Goal: Navigation & Orientation: Find specific page/section

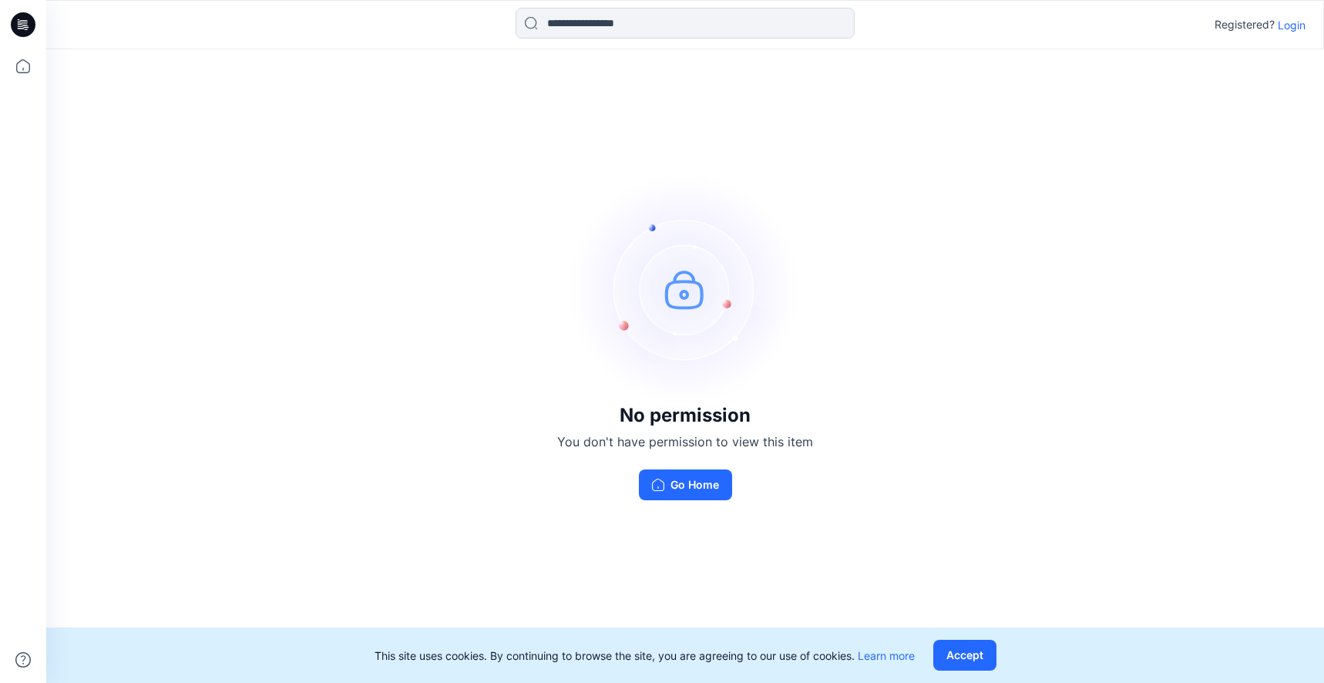
click at [1289, 29] on p "Login" at bounding box center [1292, 25] width 28 height 16
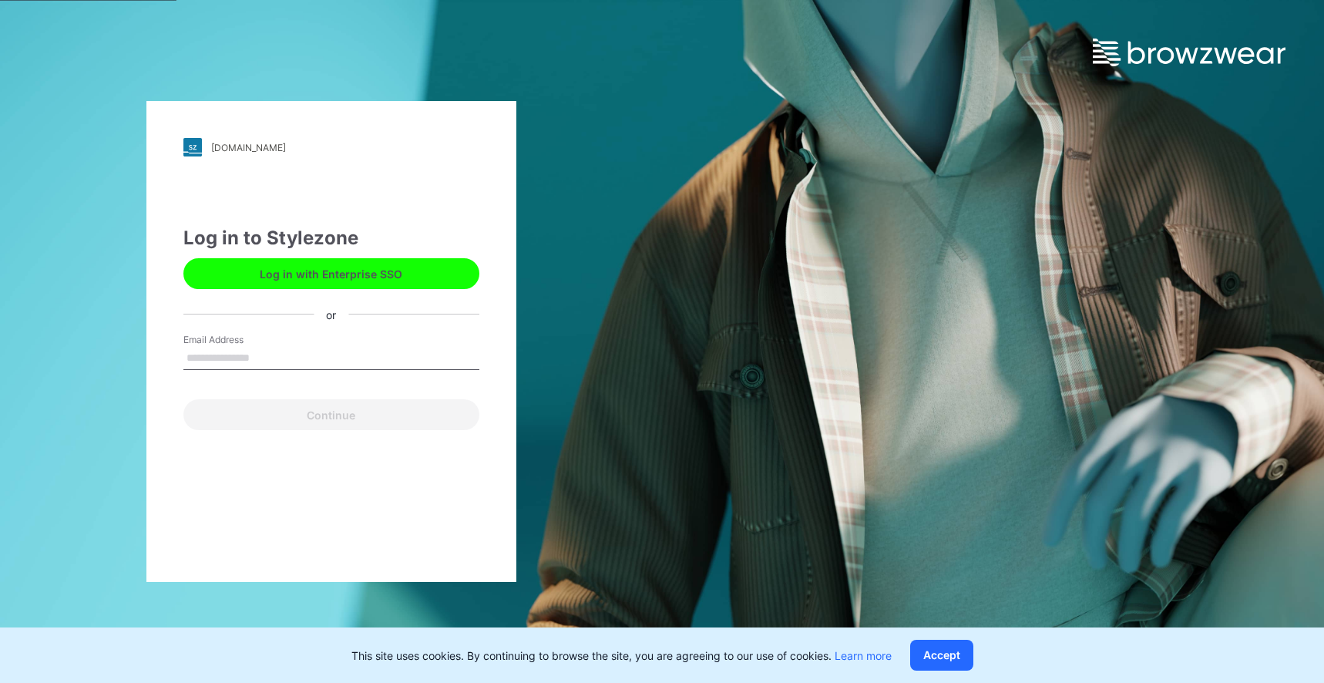
click at [395, 267] on button "Log in with Enterprise SSO" at bounding box center [331, 273] width 296 height 31
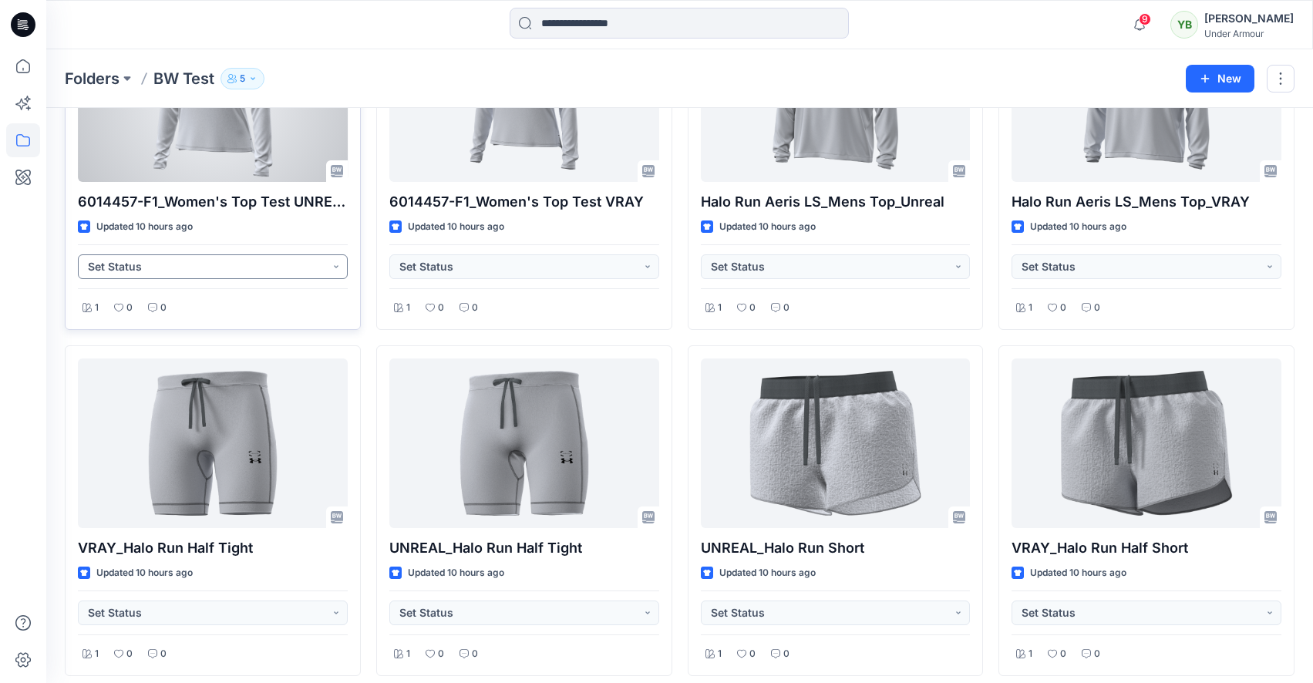
scroll to position [185, 0]
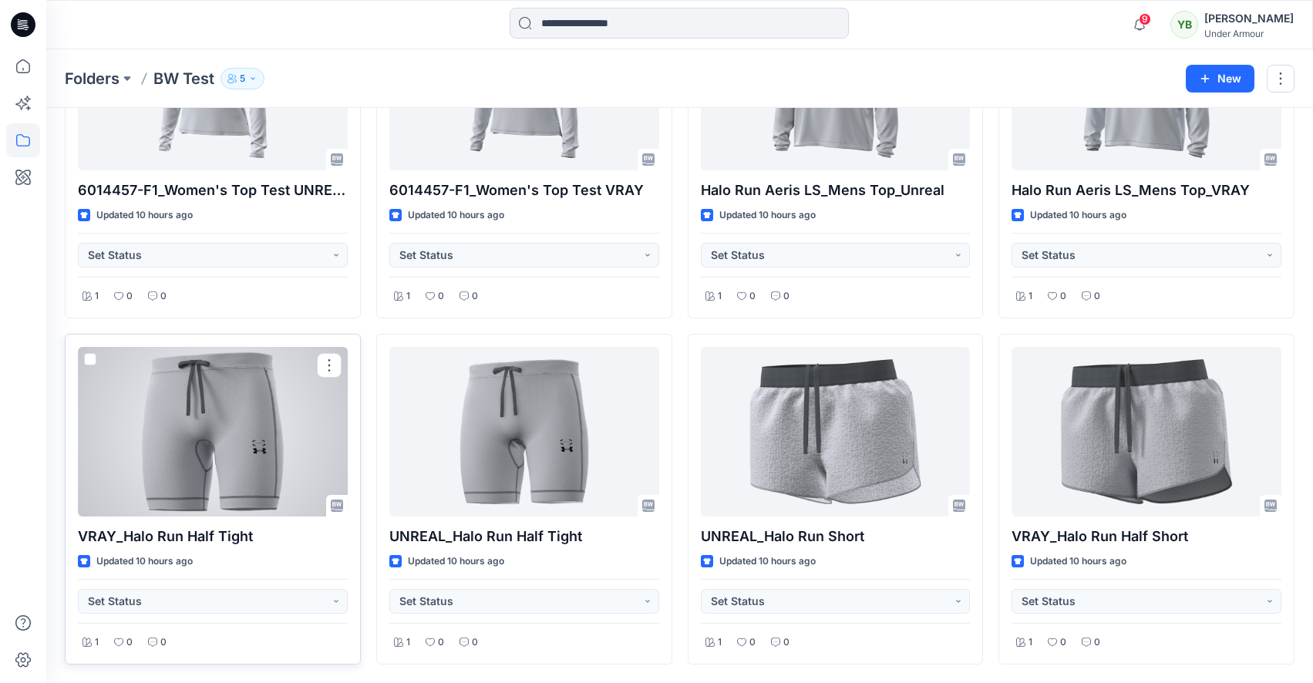
click at [233, 422] on div at bounding box center [213, 432] width 270 height 170
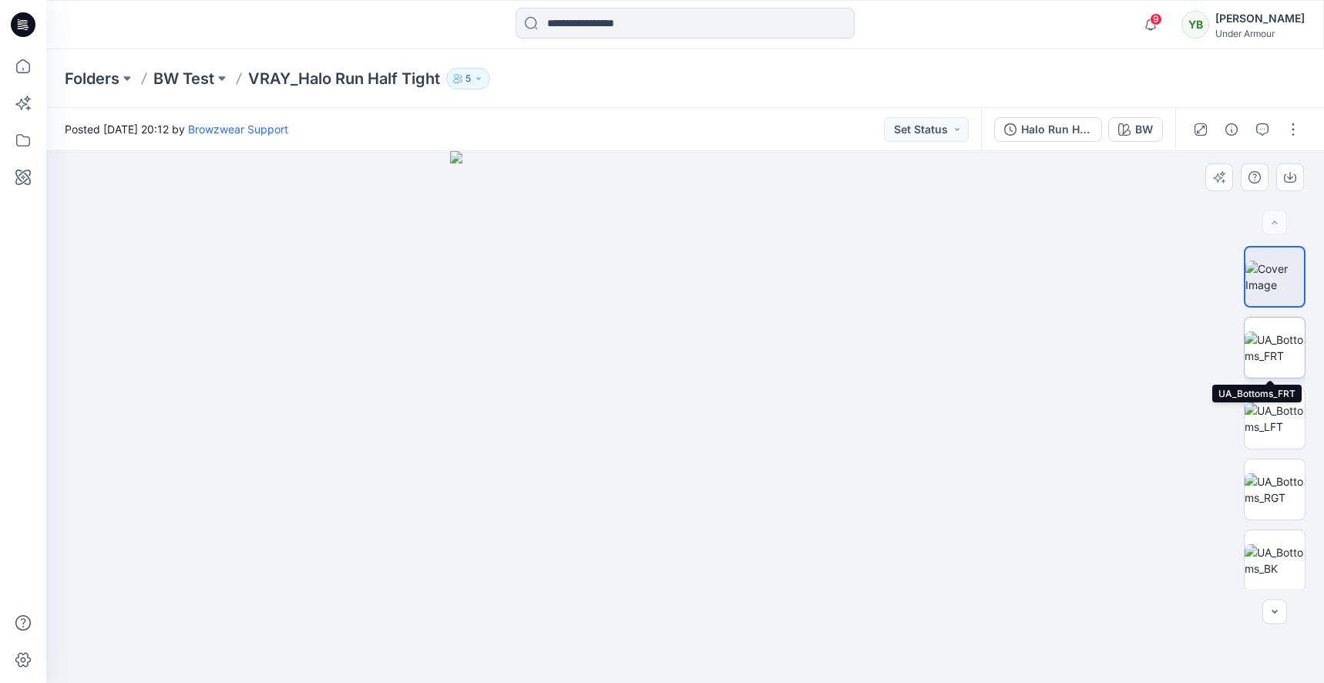
click at [1297, 345] on img at bounding box center [1275, 347] width 60 height 32
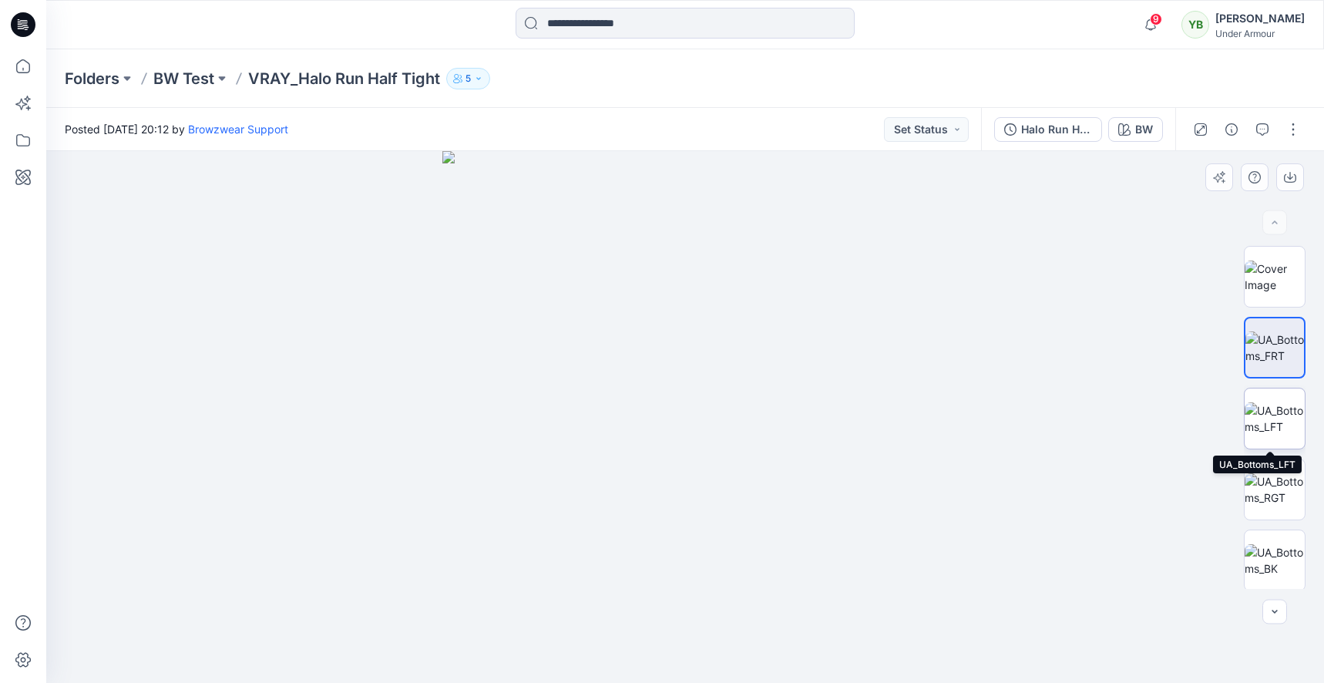
click at [1286, 417] on img at bounding box center [1275, 418] width 60 height 32
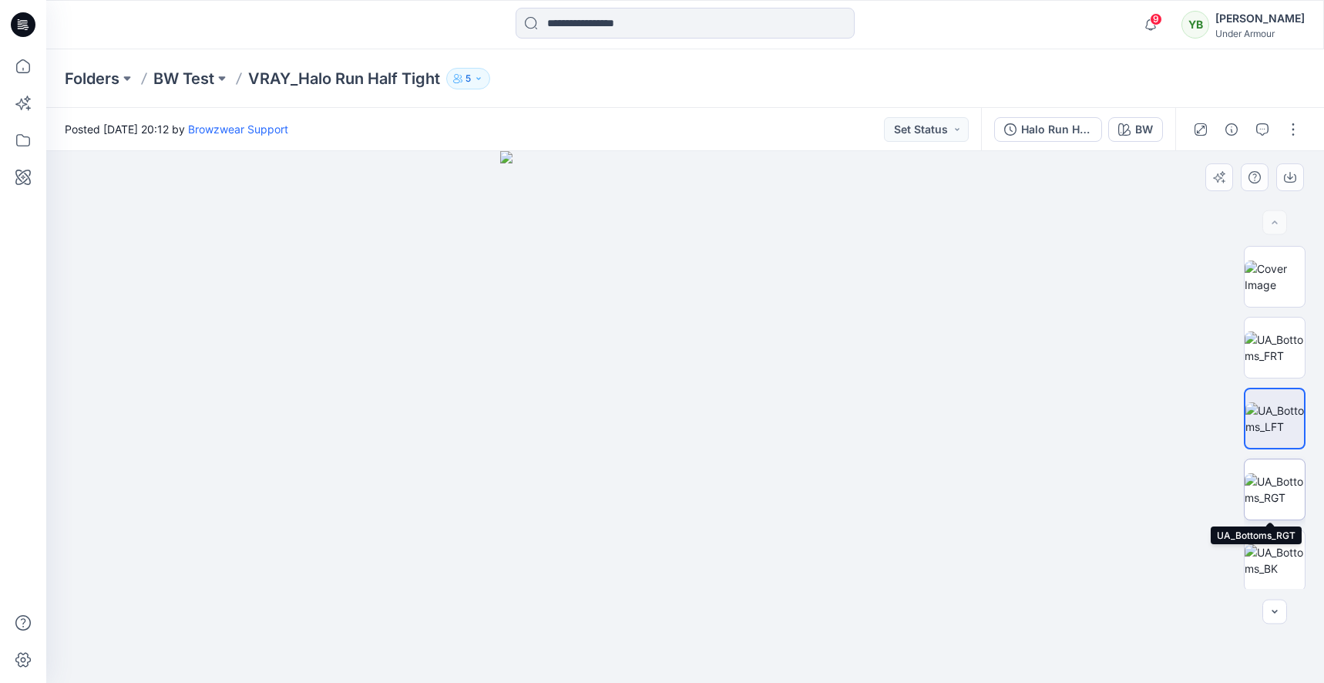
click at [1278, 484] on img at bounding box center [1275, 489] width 60 height 32
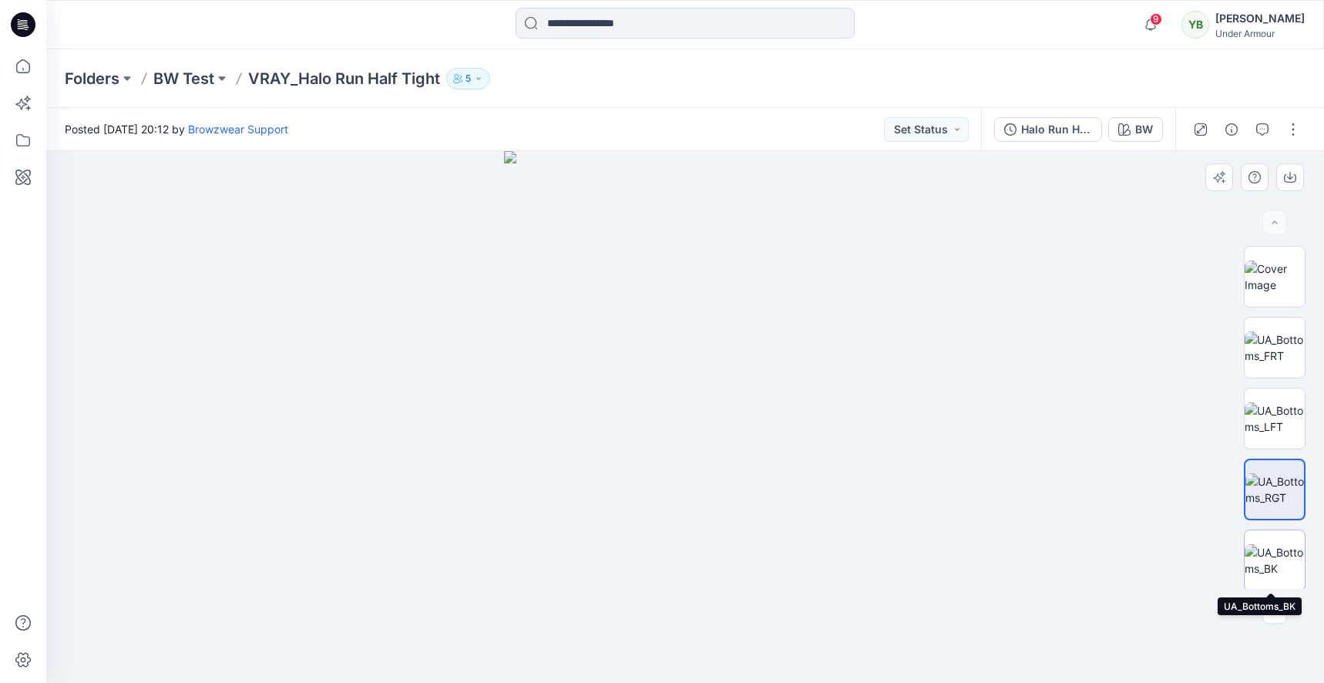
click at [1280, 545] on img at bounding box center [1275, 560] width 60 height 32
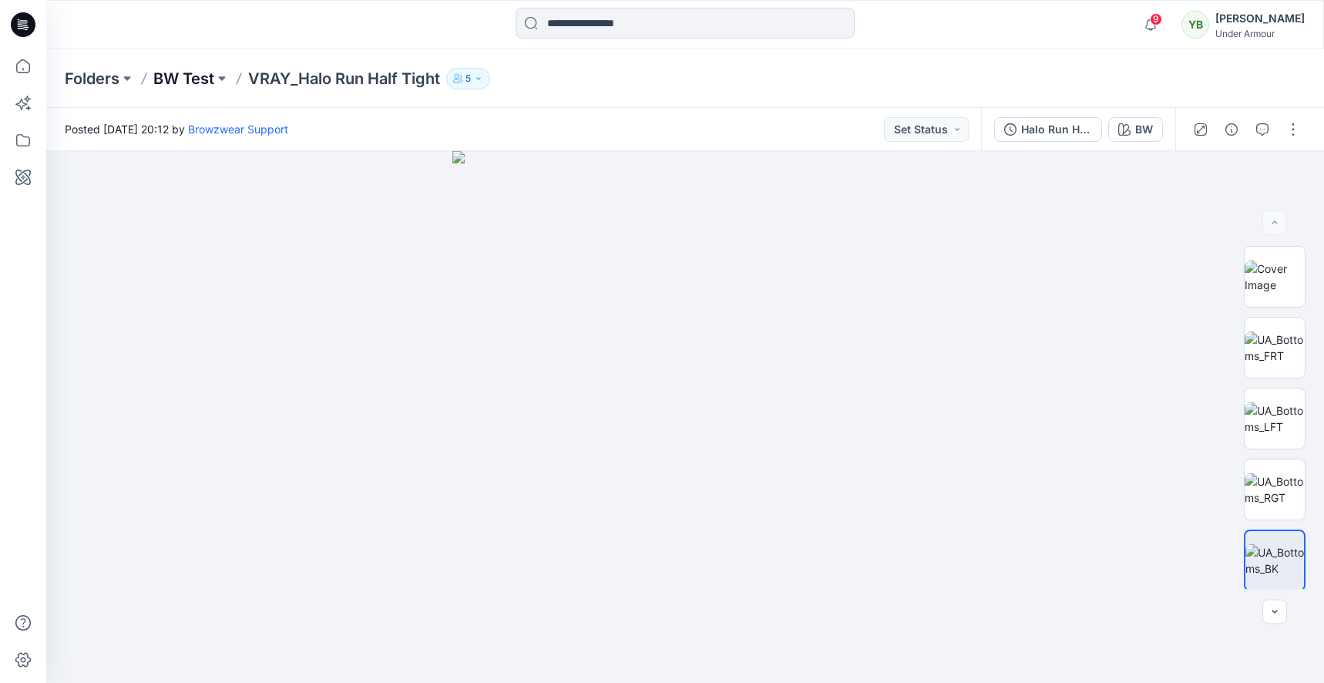
click at [188, 78] on p "BW Test" at bounding box center [183, 79] width 61 height 22
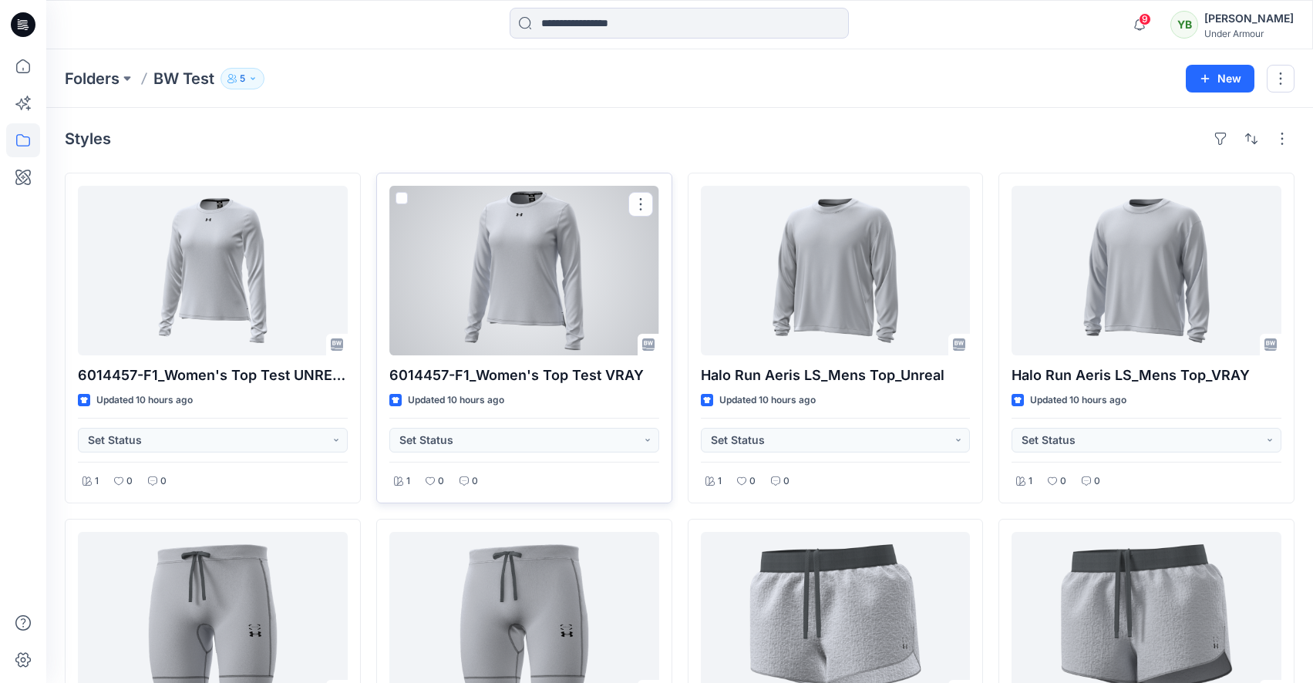
click at [447, 229] on div at bounding box center [524, 271] width 270 height 170
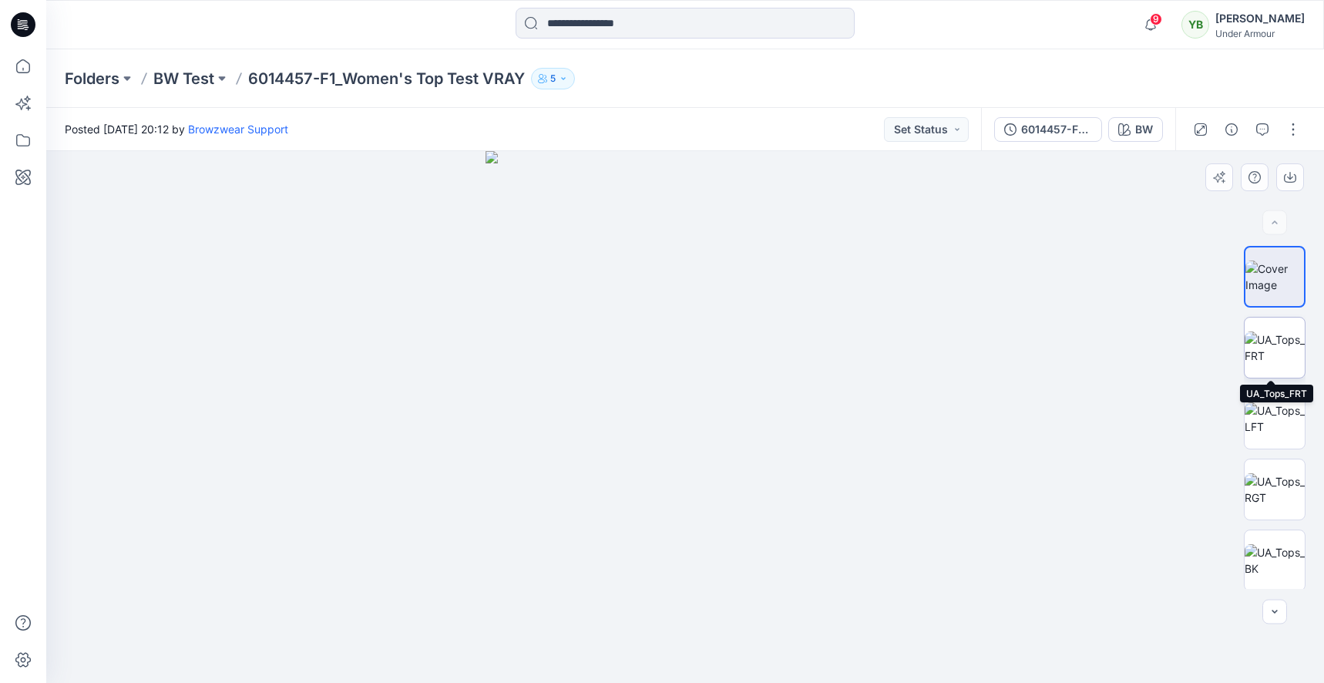
click at [1260, 355] on img at bounding box center [1275, 347] width 60 height 32
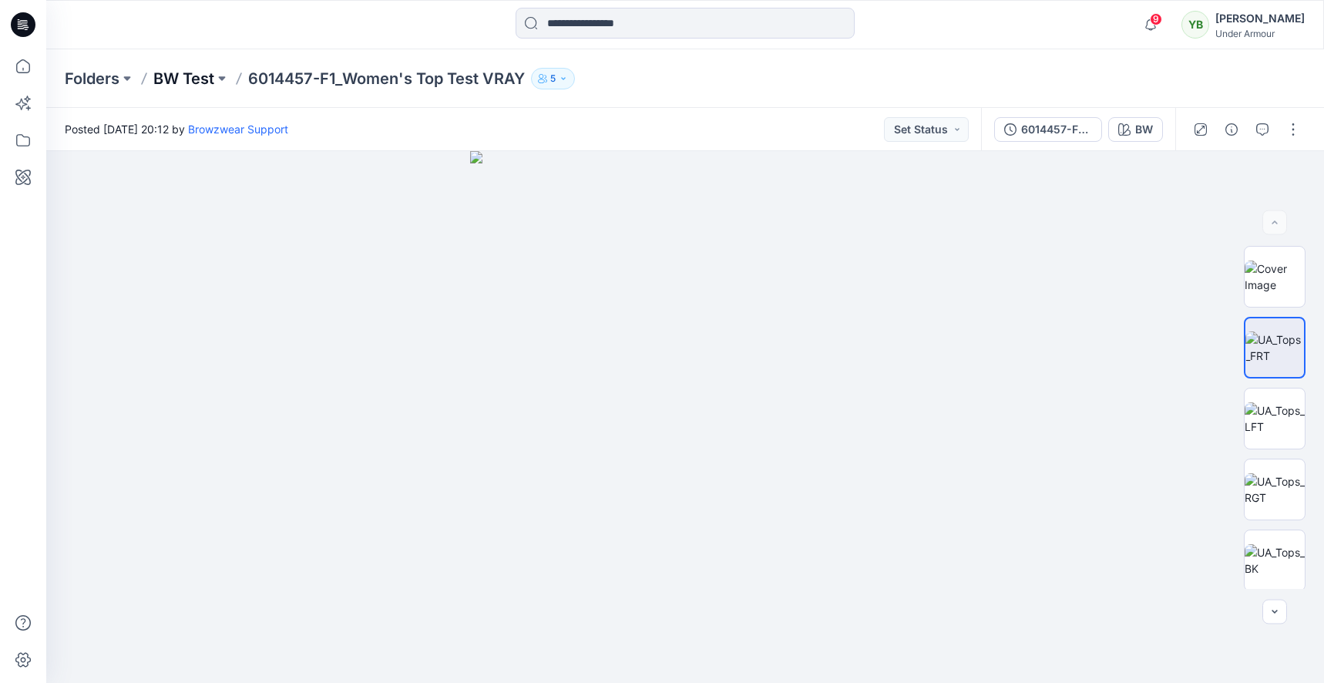
click at [181, 72] on p "BW Test" at bounding box center [183, 79] width 61 height 22
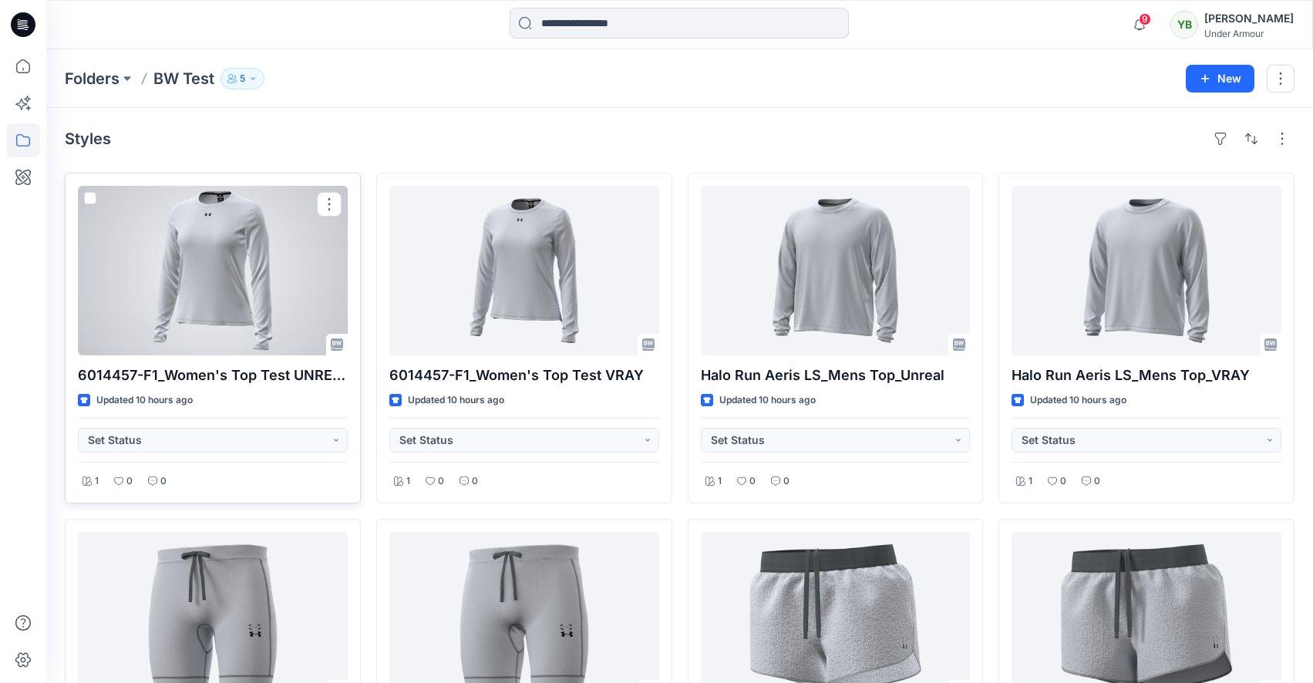
click at [304, 240] on div at bounding box center [213, 271] width 270 height 170
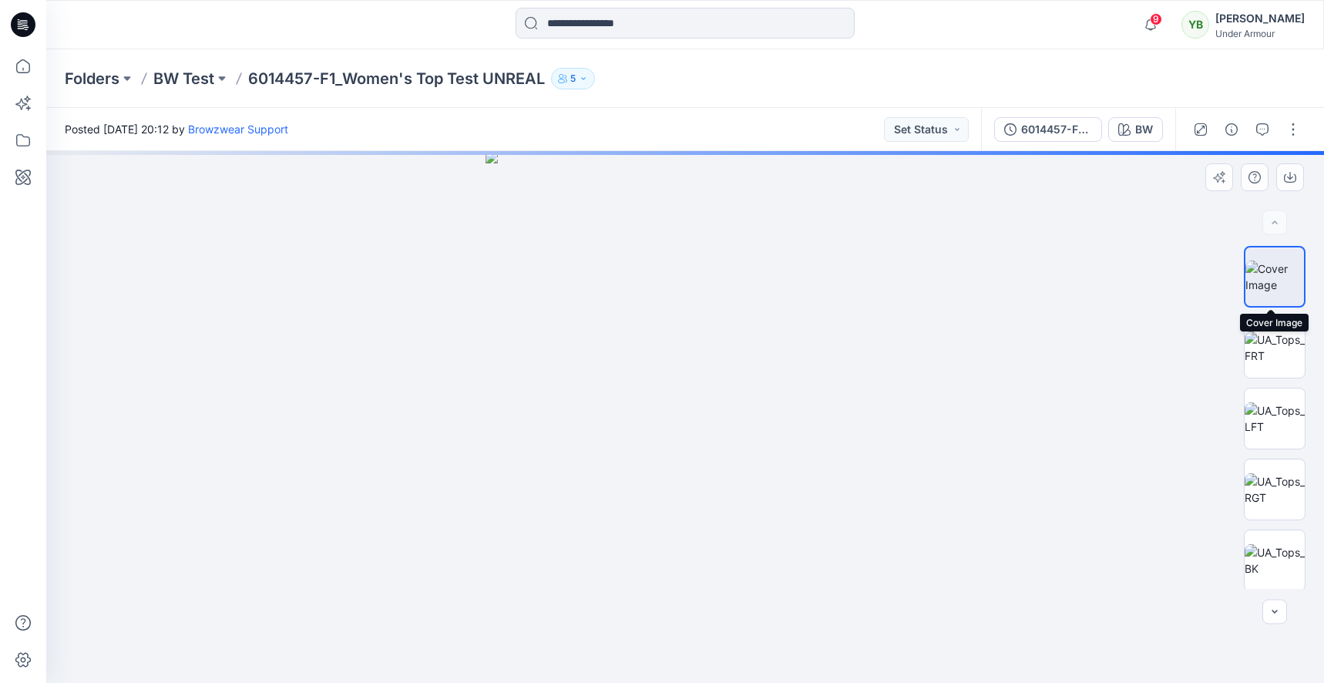
click at [1279, 287] on img at bounding box center [1274, 276] width 59 height 32
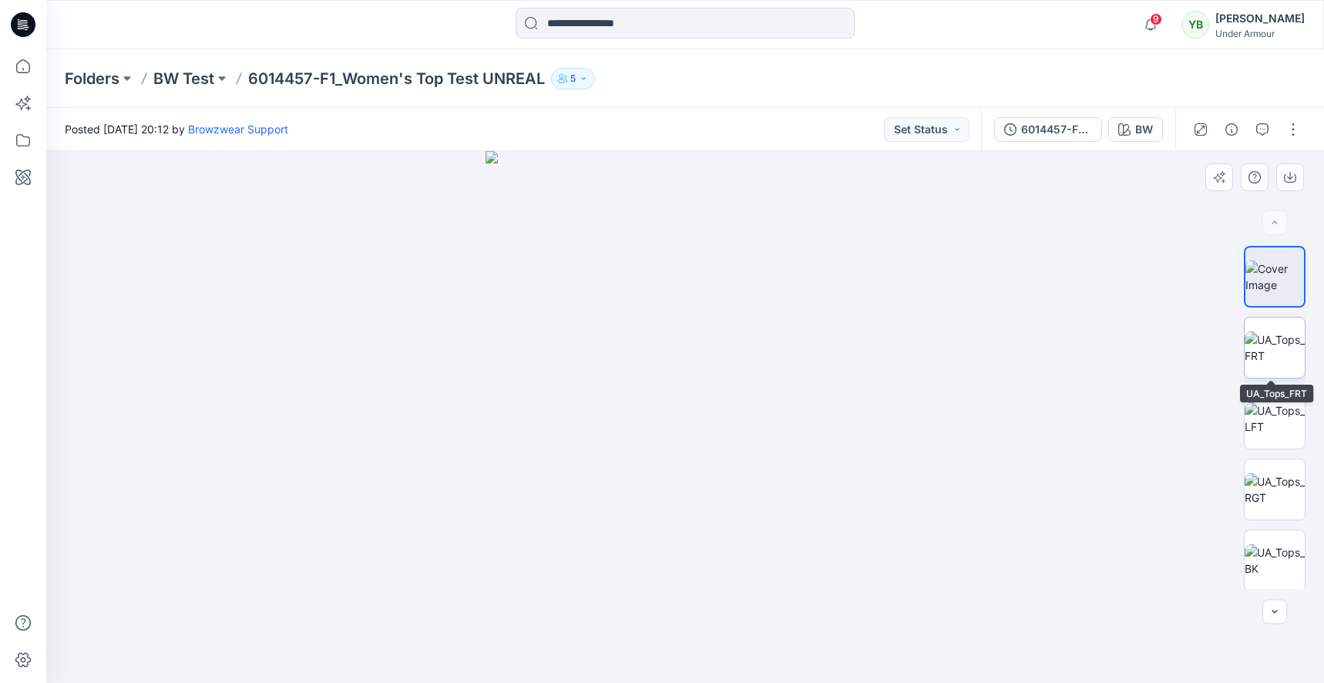
click at [1281, 339] on img at bounding box center [1275, 347] width 60 height 32
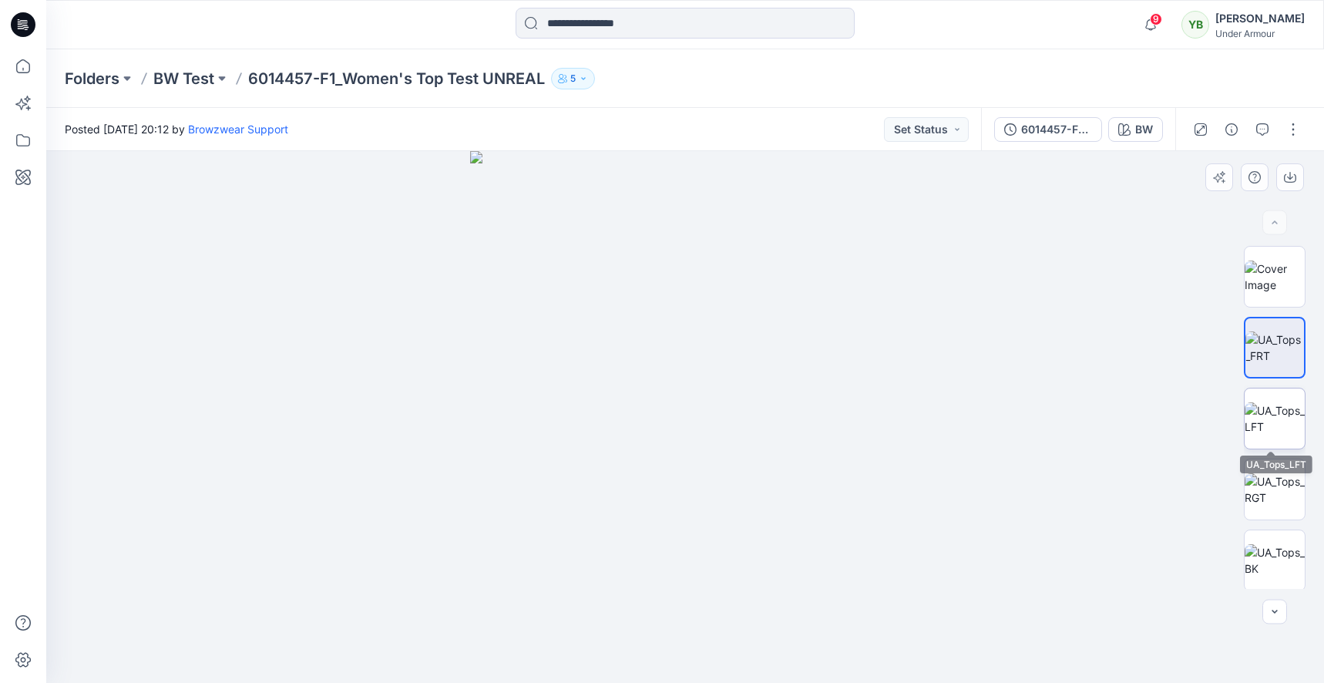
click at [1287, 402] on img at bounding box center [1275, 418] width 60 height 32
